Goal: Task Accomplishment & Management: Use online tool/utility

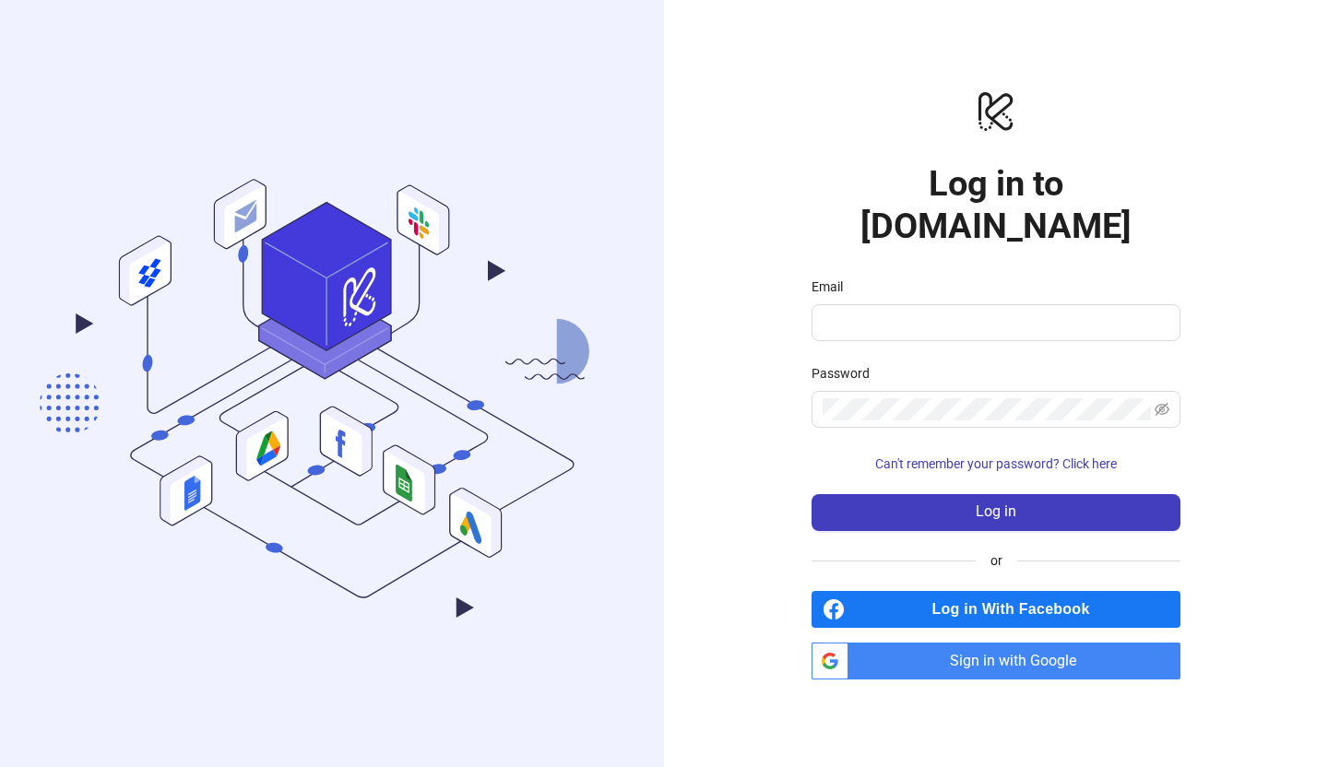
click at [865, 341] on span at bounding box center [996, 322] width 369 height 37
type input "**********"
click at [812, 494] on button "Log in" at bounding box center [996, 512] width 369 height 37
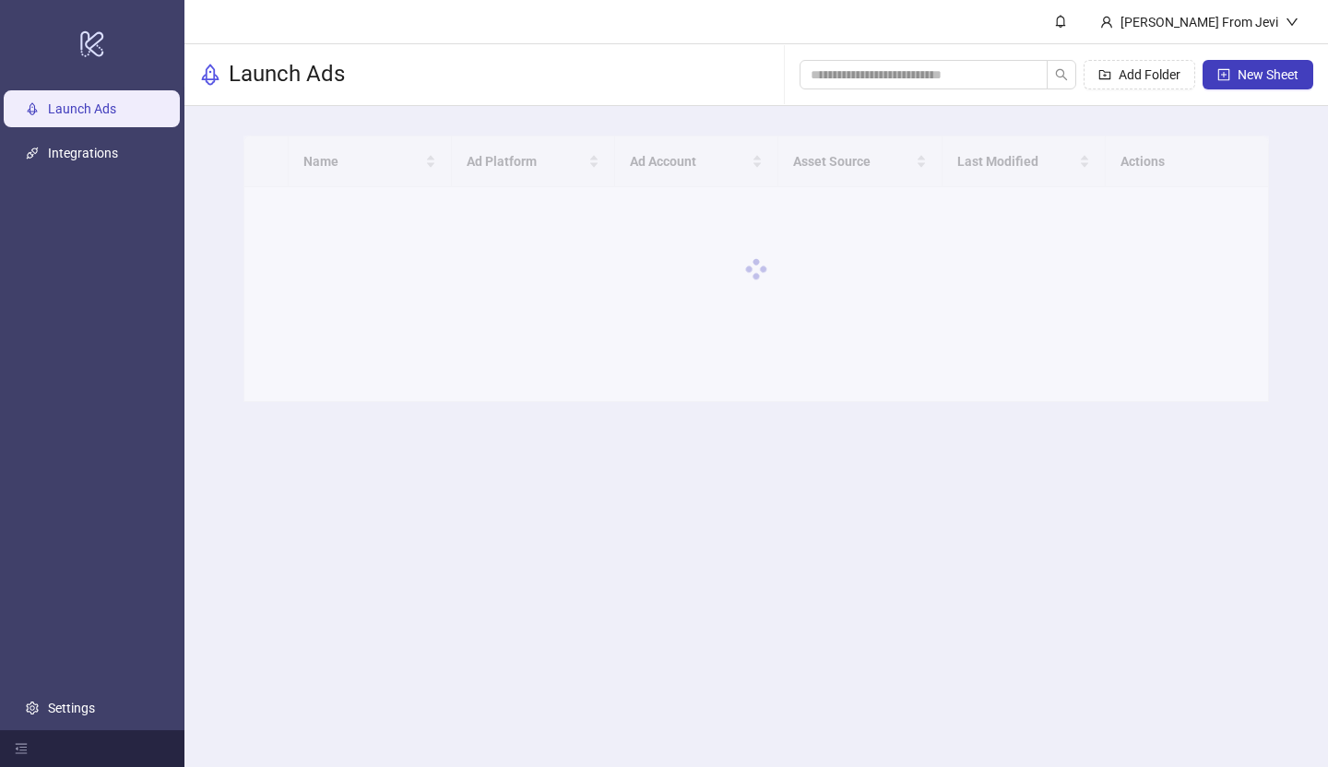
click at [285, 0] on html "logo/logo-mobile Launch Ads Integrations Settings [PERSON_NAME] From Jevi Launc…" at bounding box center [664, 383] width 1328 height 767
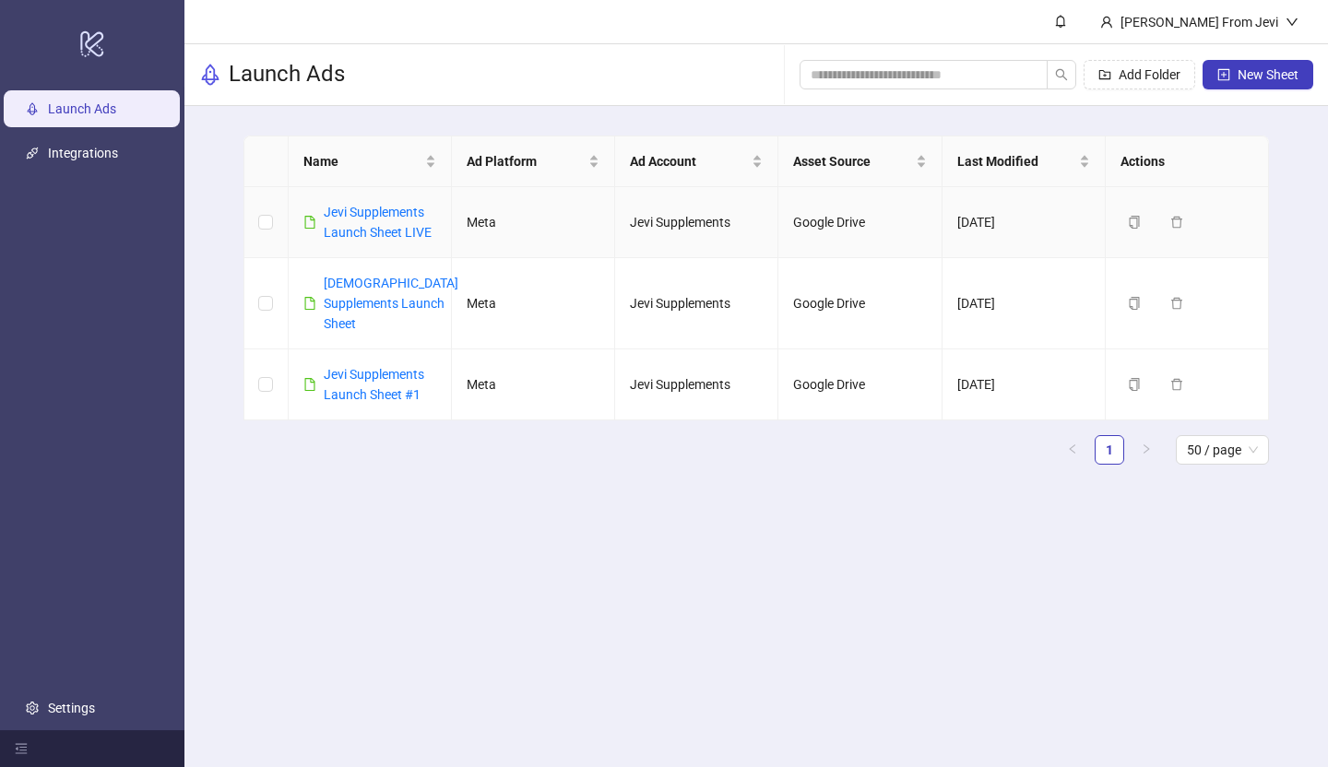
click at [398, 221] on div "Jevi Supplements Launch Sheet LIVE" at bounding box center [380, 222] width 113 height 41
click at [398, 215] on link "Jevi Supplements Launch Sheet LIVE" at bounding box center [378, 222] width 108 height 35
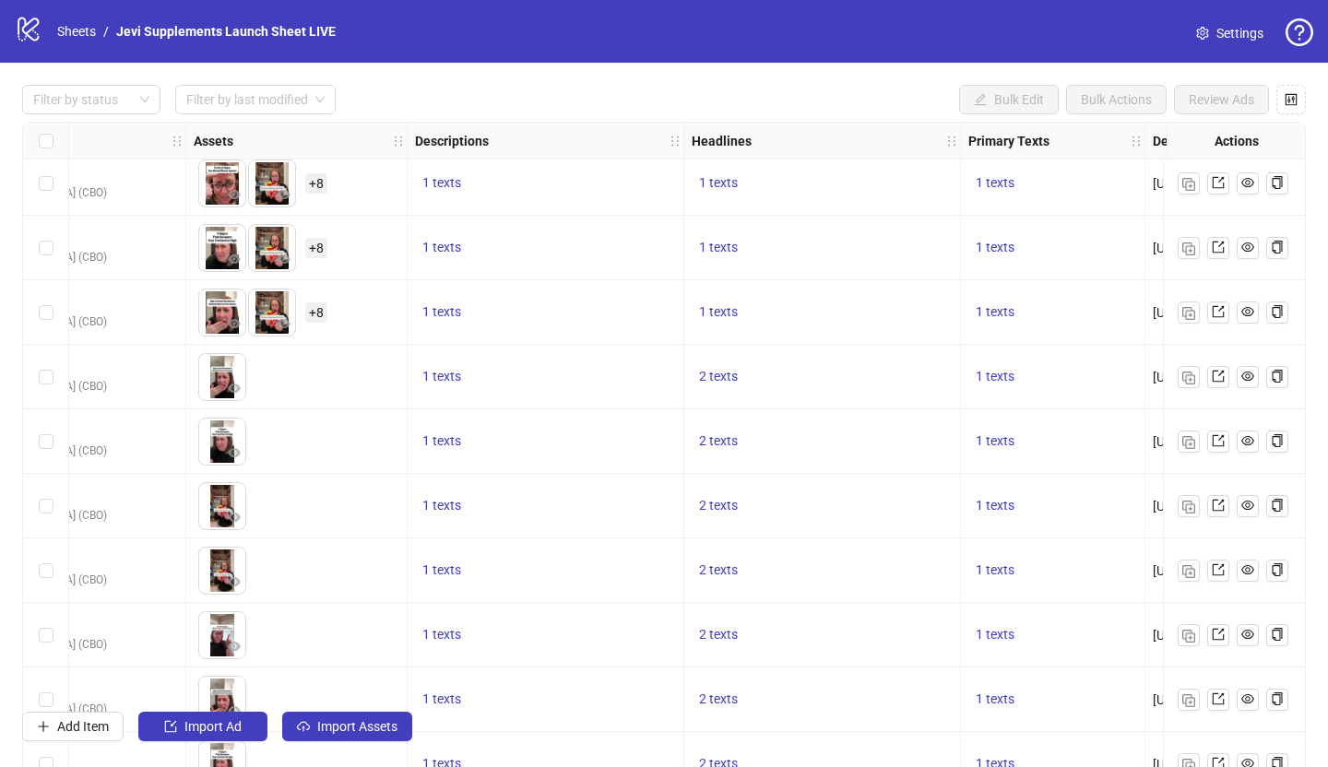
scroll to position [4721, 782]
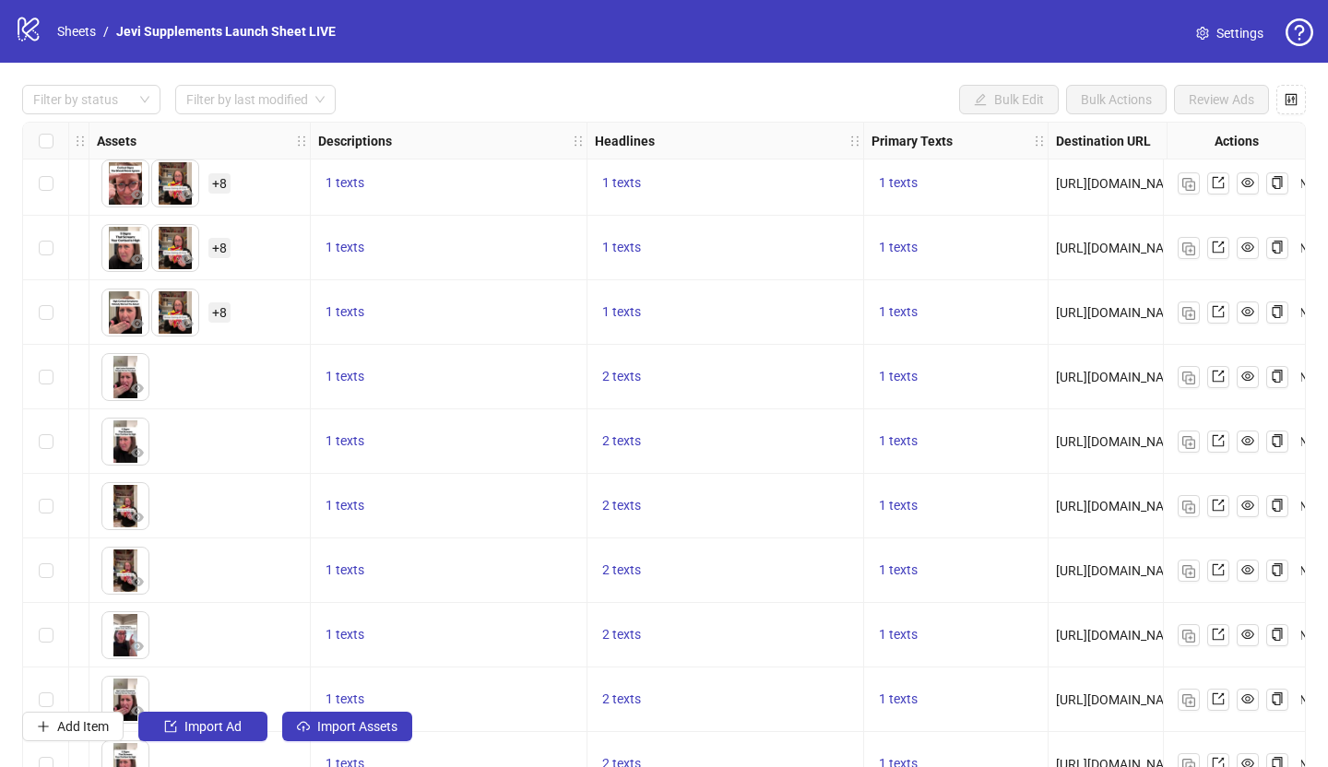
drag, startPoint x: 227, startPoint y: 15, endPoint x: 1129, endPoint y: 796, distance: 1193.3
click at [1129, 764] on div "Filter by status Filter by last modified Bulk Edit Bulk Actions Review Ads Ad F…" at bounding box center [664, 413] width 1328 height 701
click at [1102, 742] on div "Add Item Import Ad Import Assets No Ads are ready to be reviewed. 92 / 300 items" at bounding box center [664, 727] width 1284 height 30
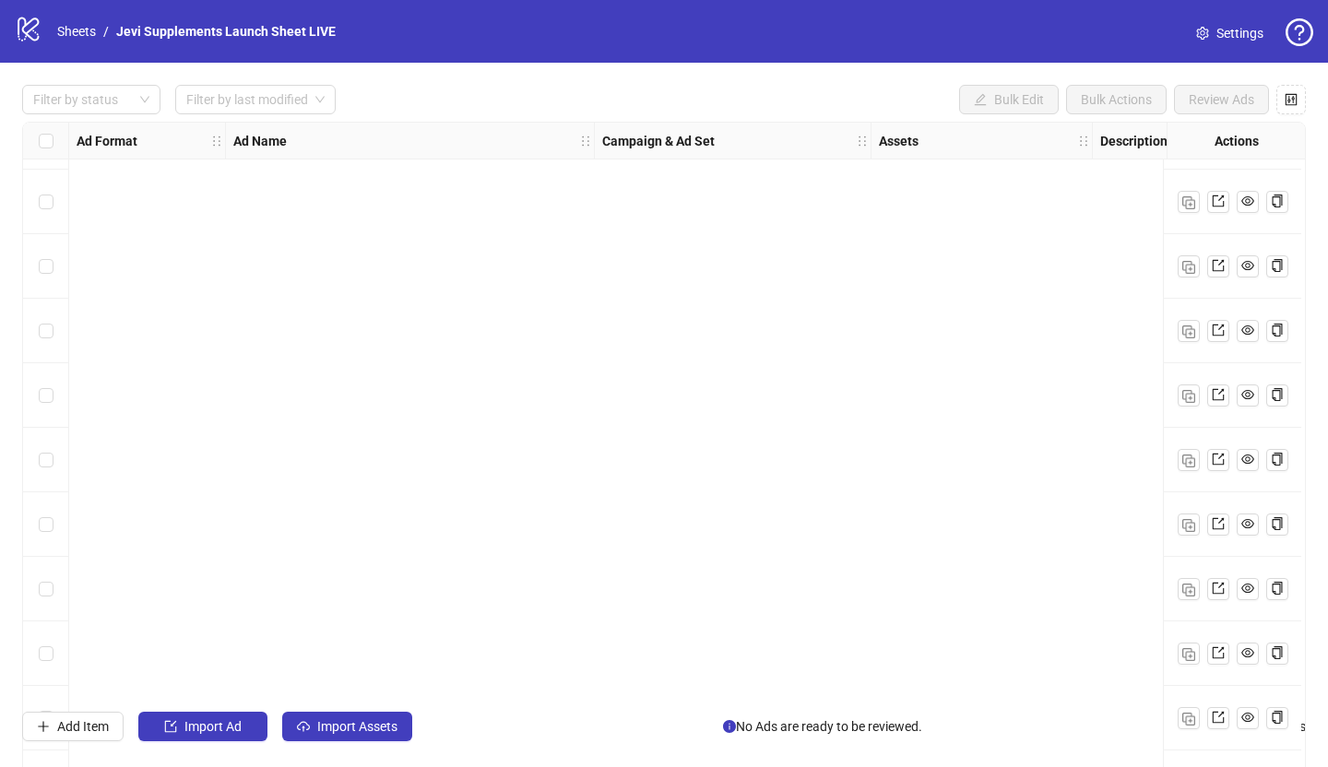
scroll to position [5314, 0]
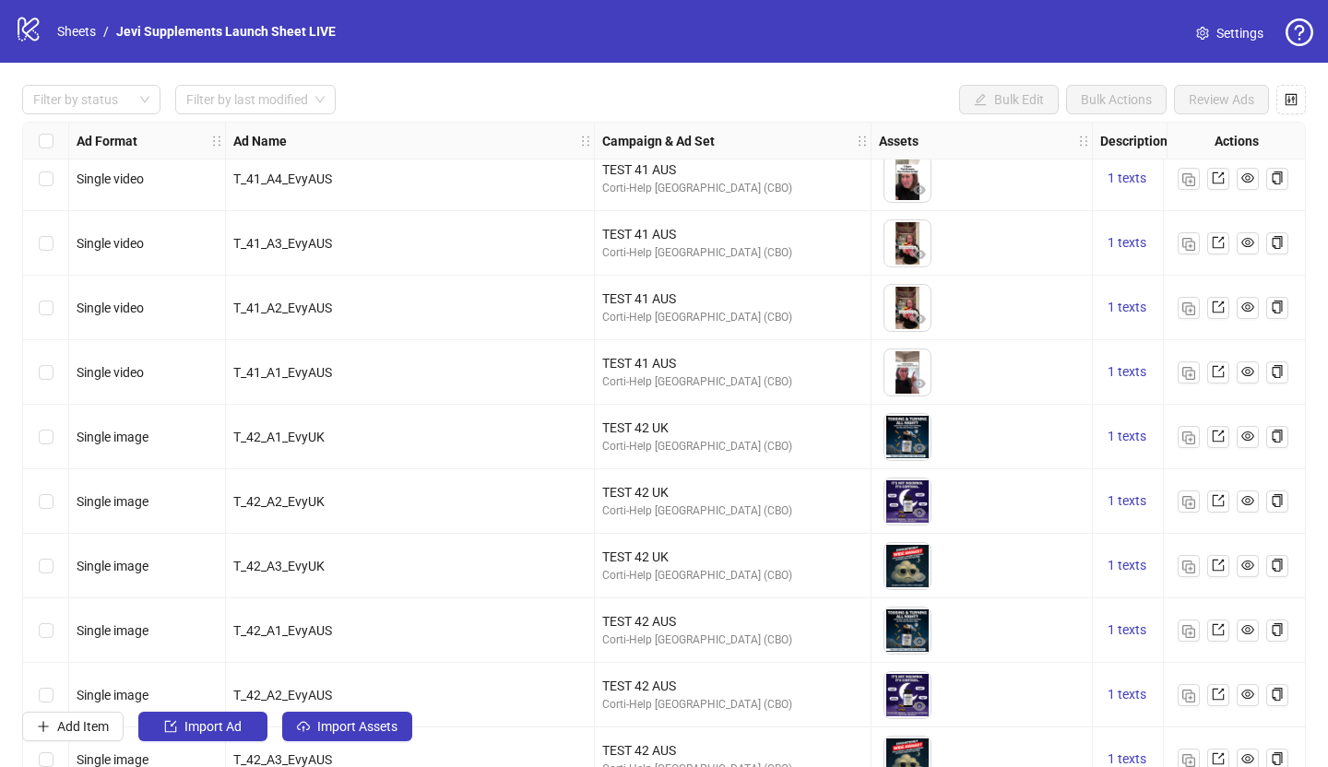
click at [334, 30] on link "Jevi Supplements Launch Sheet LIVE" at bounding box center [226, 31] width 227 height 20
click at [371, 33] on div "logo/logo-mobile Sheets / Jevi Supplements Launch Sheet LIVE Settings" at bounding box center [664, 31] width 1299 height 33
click at [71, 30] on link "Sheets" at bounding box center [76, 31] width 46 height 20
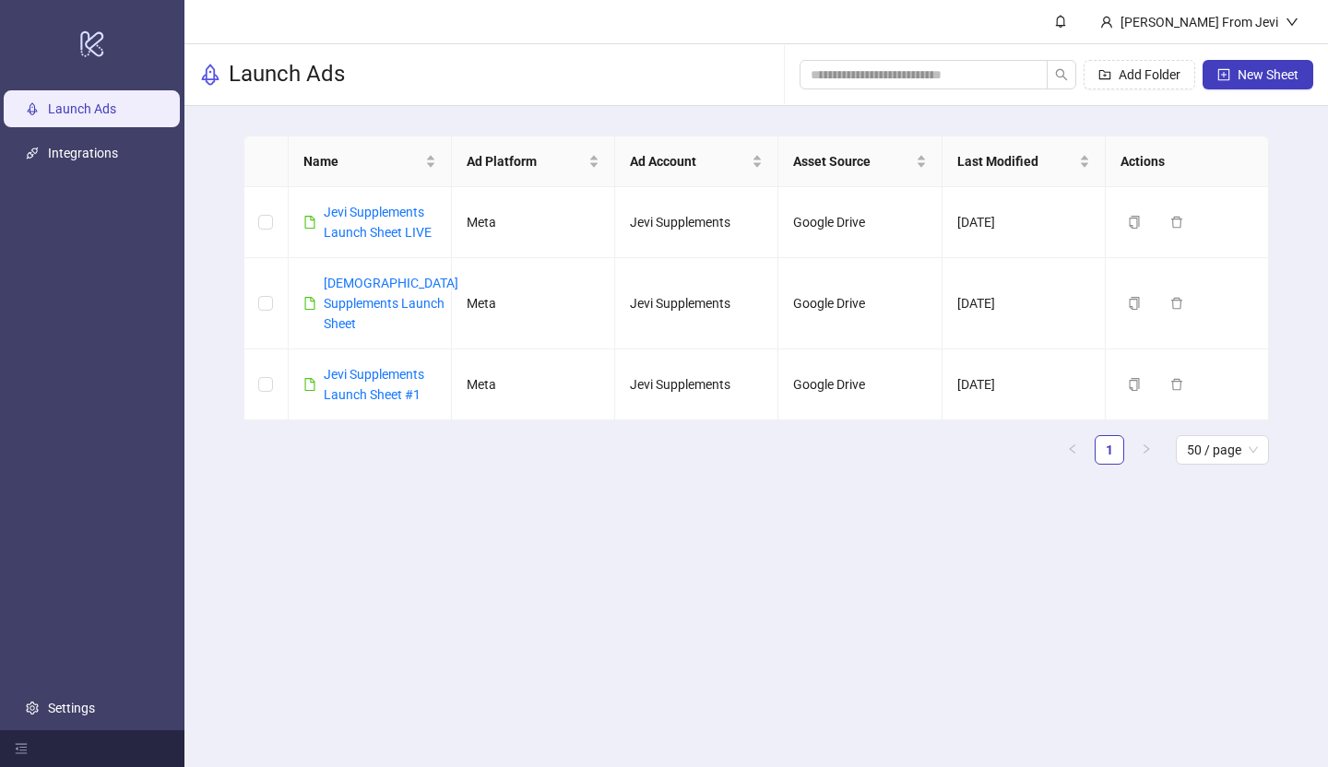
click at [266, 264] on td at bounding box center [266, 303] width 44 height 91
click at [219, 261] on div "Name Ad Platform Ad Account Asset Source Last Modified Actions Jevi Supplements…" at bounding box center [756, 307] width 1144 height 403
click at [1323, 384] on div "Name Ad Platform Ad Account Asset Source Last Modified Actions Jevi Supplements…" at bounding box center [756, 307] width 1144 height 403
click at [604, 692] on main "[PERSON_NAME] From Jevi Launch Ads Add Folder New Sheet Name Ad Platform Ad Acc…" at bounding box center [756, 383] width 1144 height 767
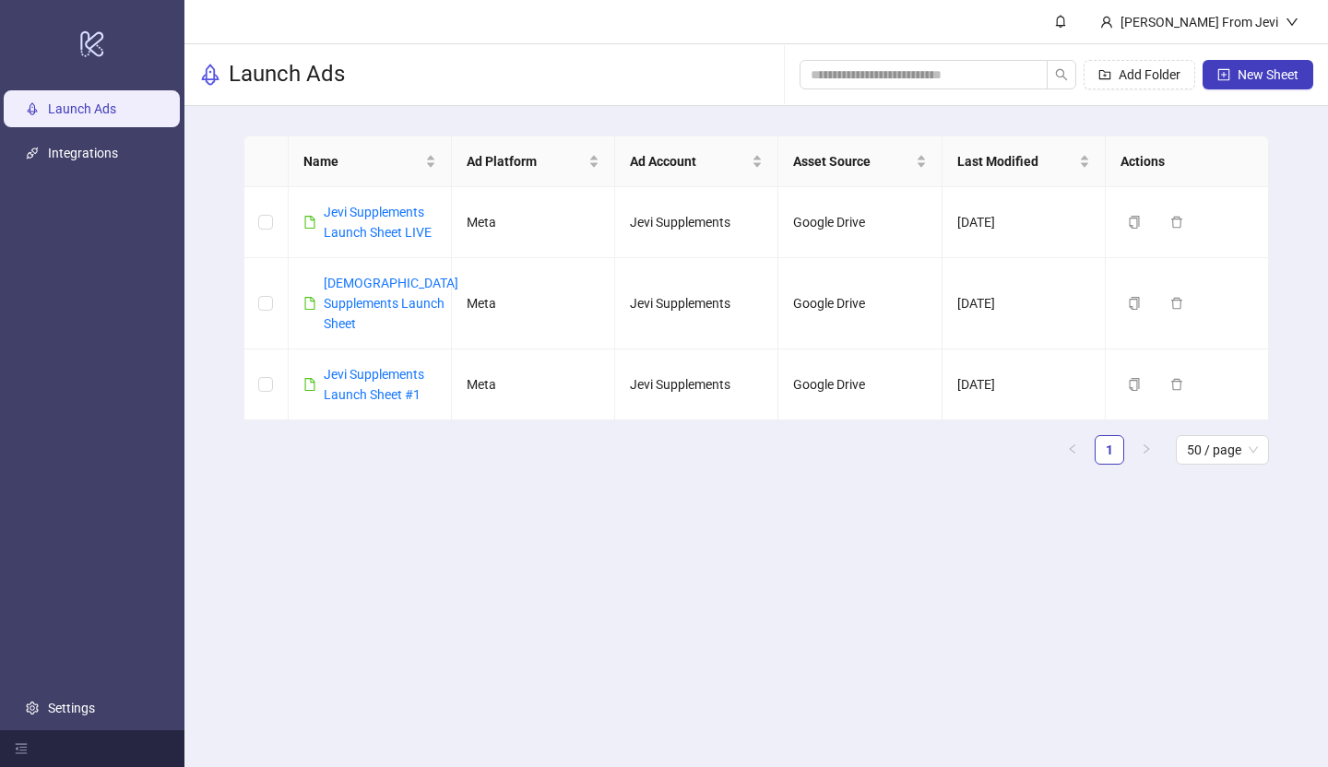
click at [604, 692] on main "[PERSON_NAME] From Jevi Launch Ads Add Folder New Sheet Name Ad Platform Ad Acc…" at bounding box center [756, 383] width 1144 height 767
click at [605, 692] on main "[PERSON_NAME] From Jevi Launch Ads Add Folder New Sheet Name Ad Platform Ad Acc…" at bounding box center [756, 383] width 1144 height 767
drag, startPoint x: 1323, startPoint y: 384, endPoint x: 332, endPoint y: 852, distance: 1095.8
click at [332, 766] on main "[PERSON_NAME] From Jevi Launch Ads Add Folder New Sheet Name Ad Platform Ad Acc…" at bounding box center [756, 383] width 1144 height 767
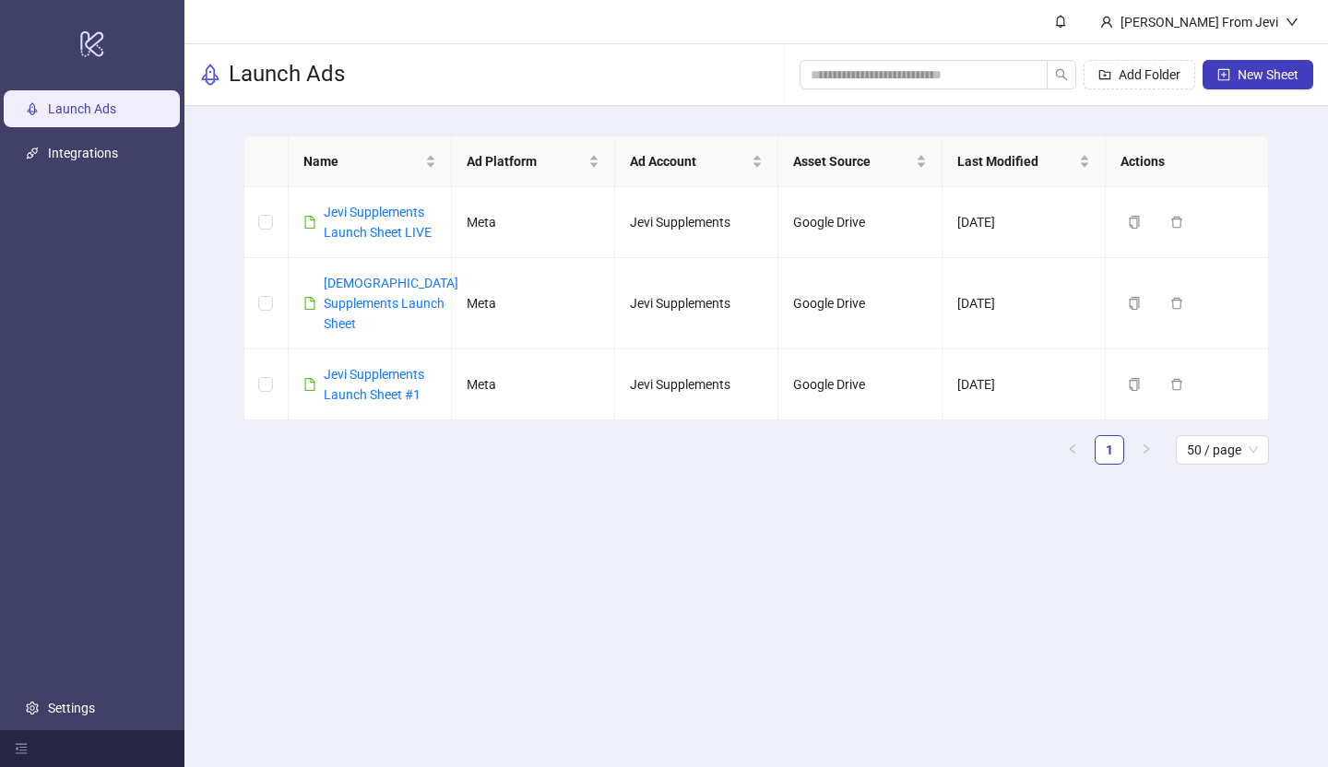
click at [89, 54] on icon "logo/logo-mobile" at bounding box center [92, 43] width 26 height 44
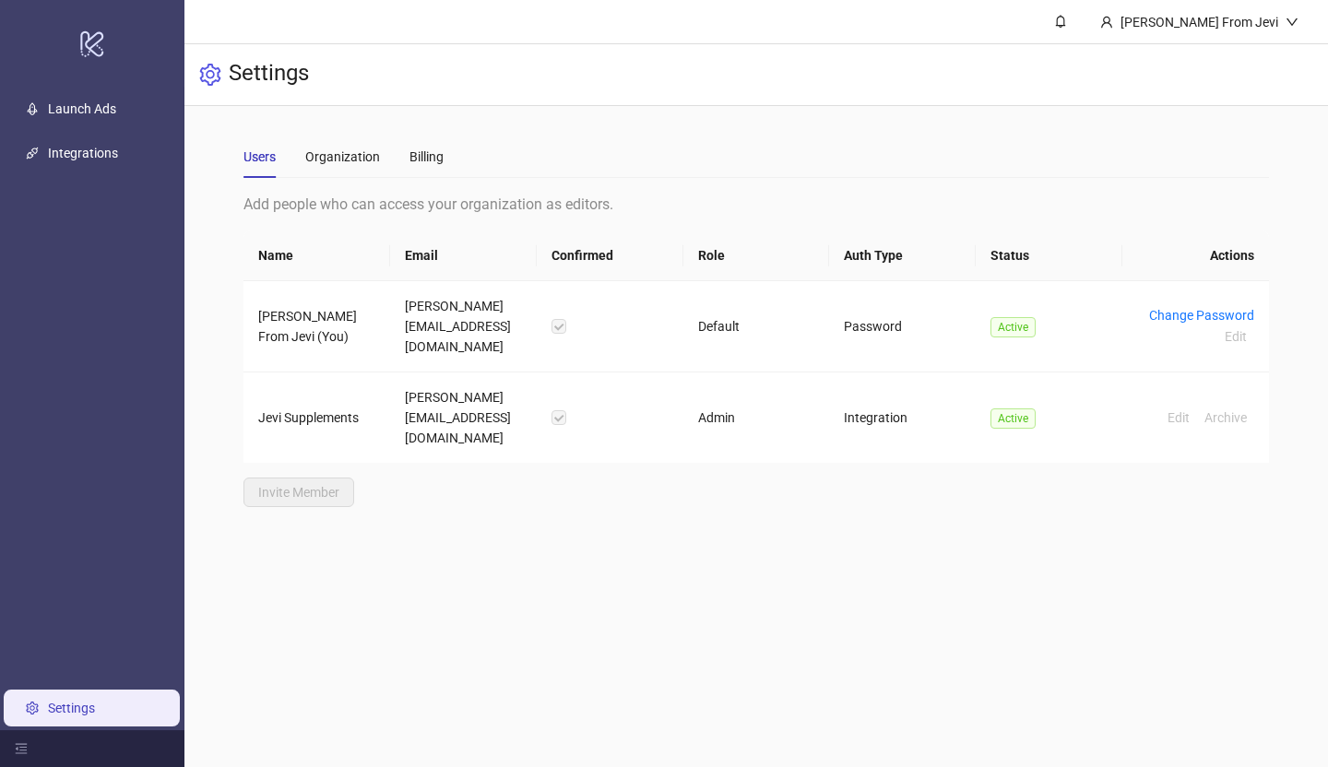
click at [79, 110] on link "Launch Ads" at bounding box center [82, 108] width 68 height 15
